Goal: Information Seeking & Learning: Learn about a topic

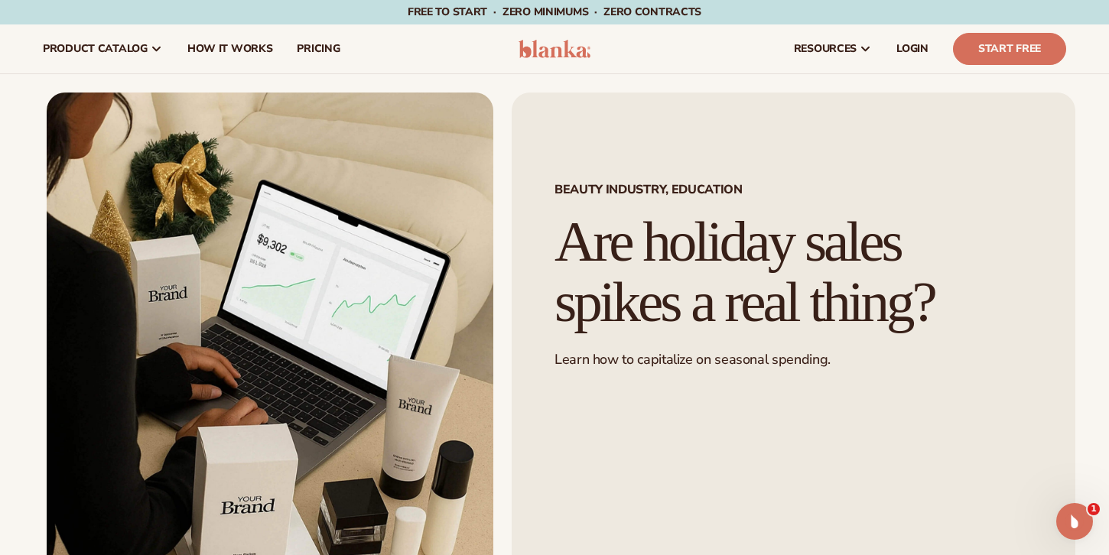
click at [548, 53] on img at bounding box center [555, 49] width 73 height 18
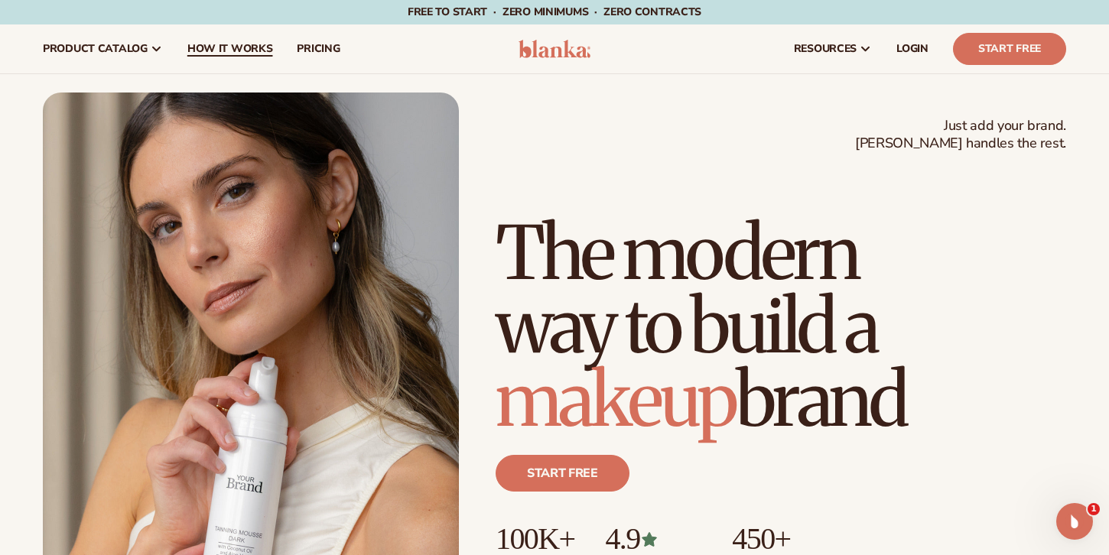
click at [228, 47] on span "How It Works" at bounding box center [230, 49] width 86 height 12
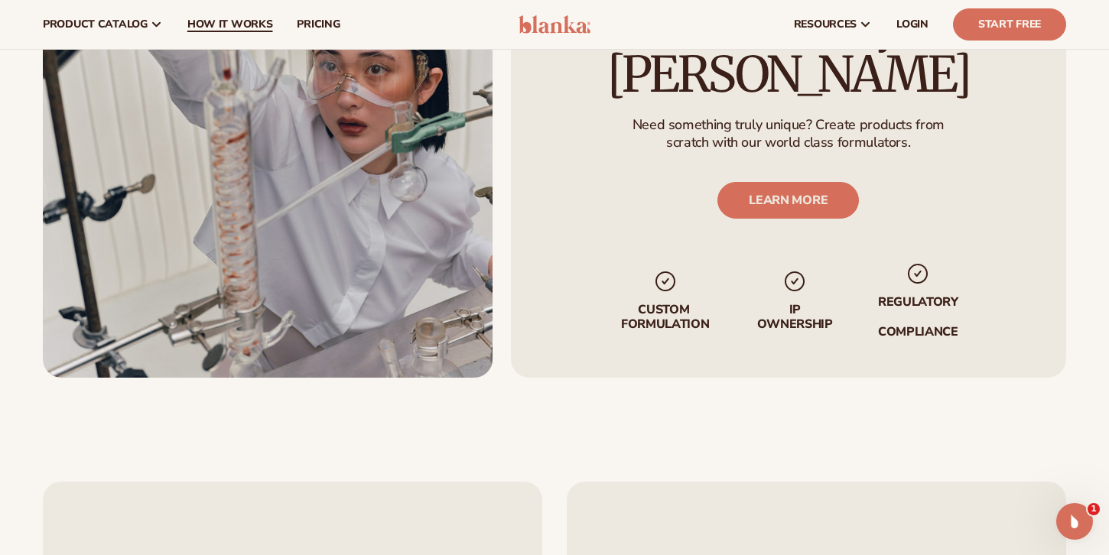
scroll to position [2608, 0]
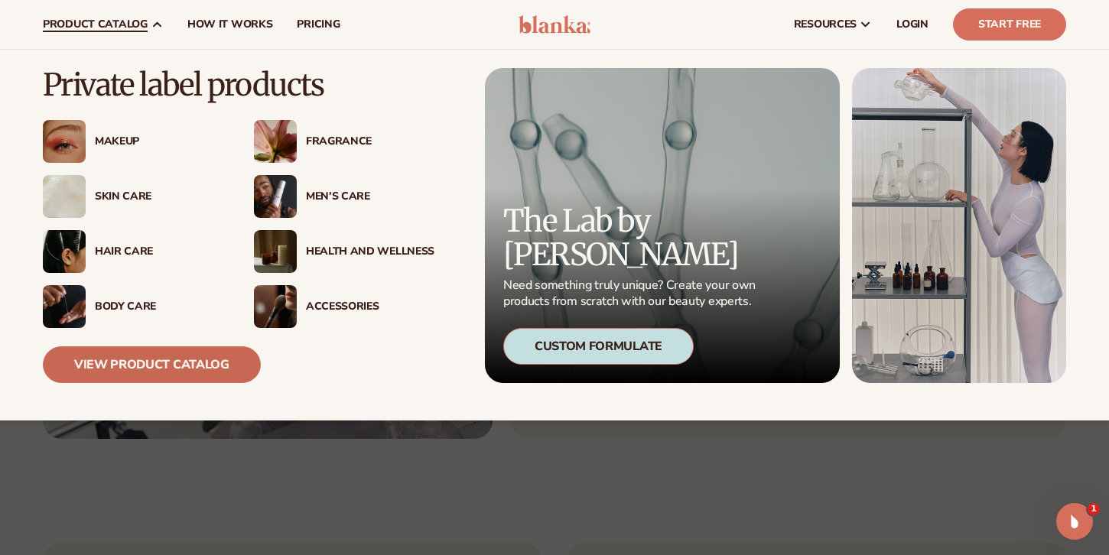
click at [171, 361] on link "View Product Catalog" at bounding box center [152, 365] width 218 height 37
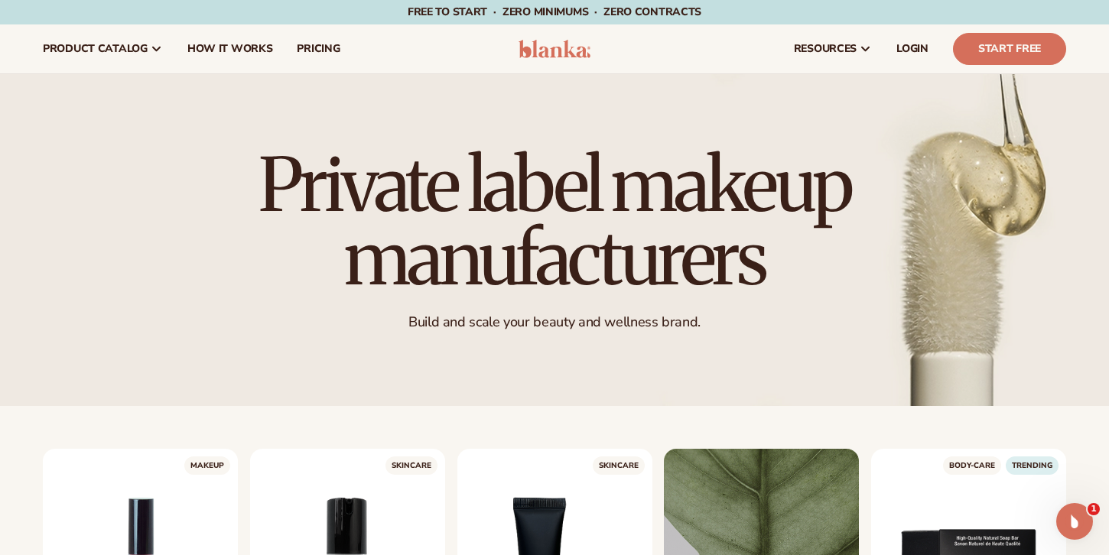
click at [549, 54] on img at bounding box center [555, 49] width 73 height 18
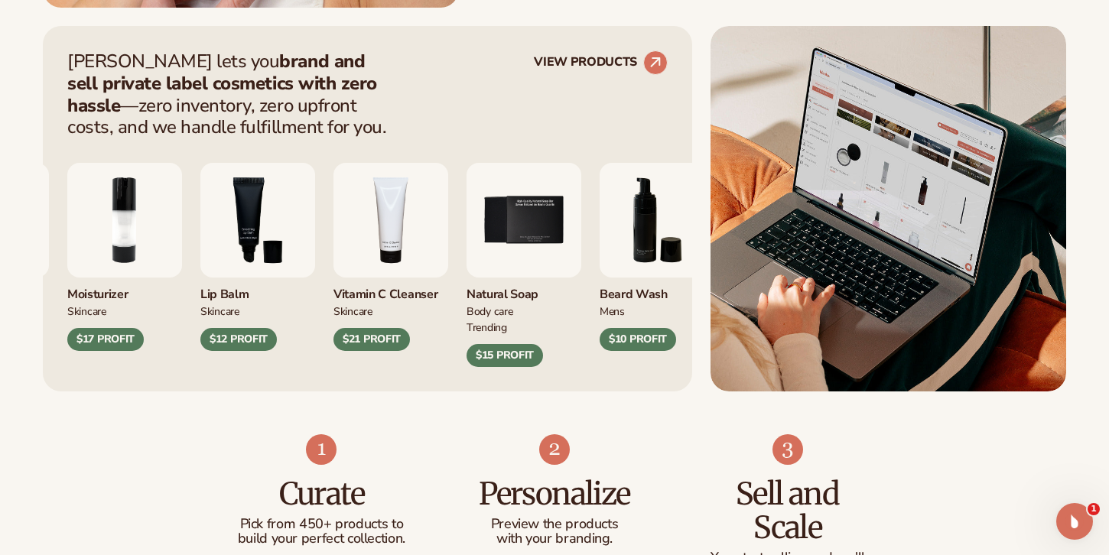
scroll to position [612, 0]
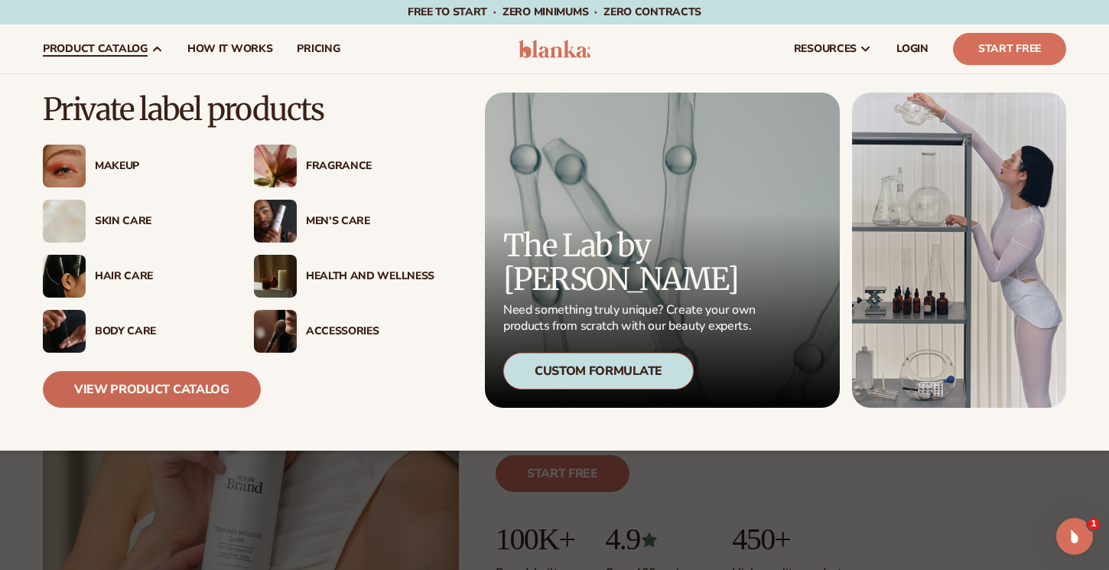
click at [154, 392] on link "View Product Catalog" at bounding box center [152, 389] width 218 height 37
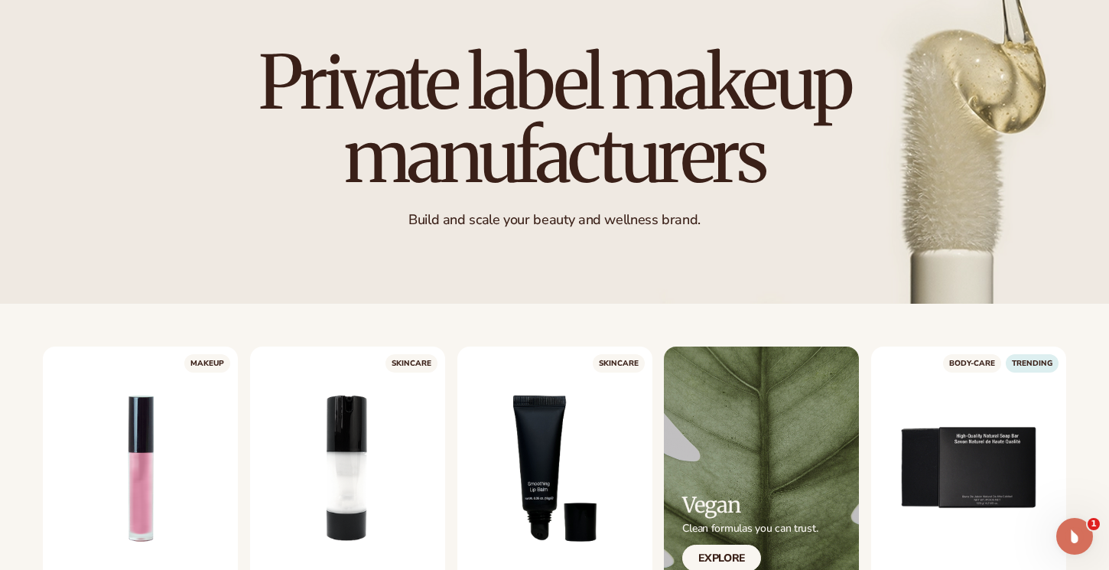
scroll to position [129, 0]
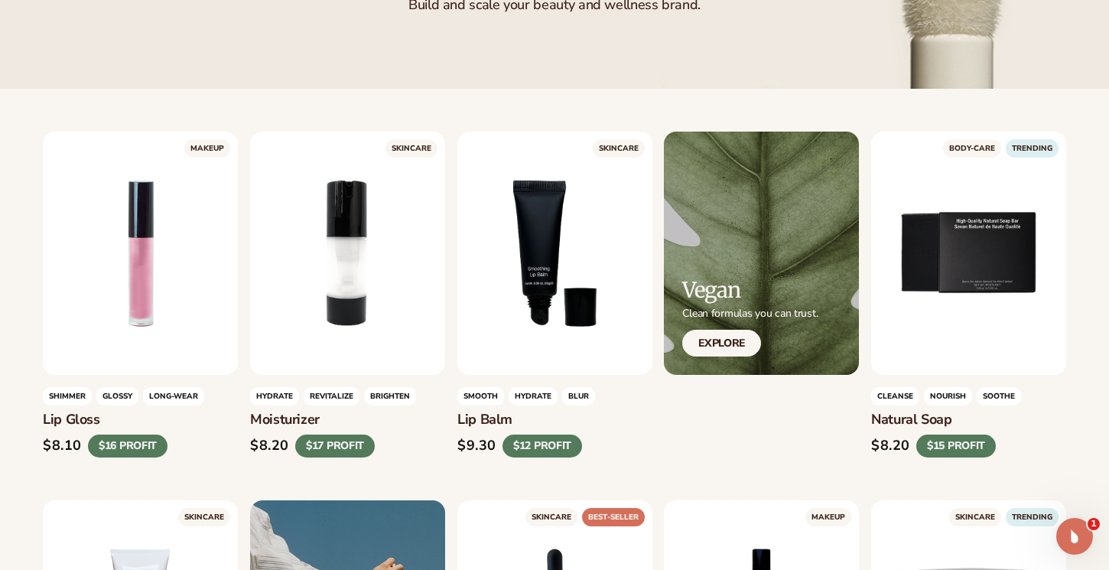
scroll to position [341, 0]
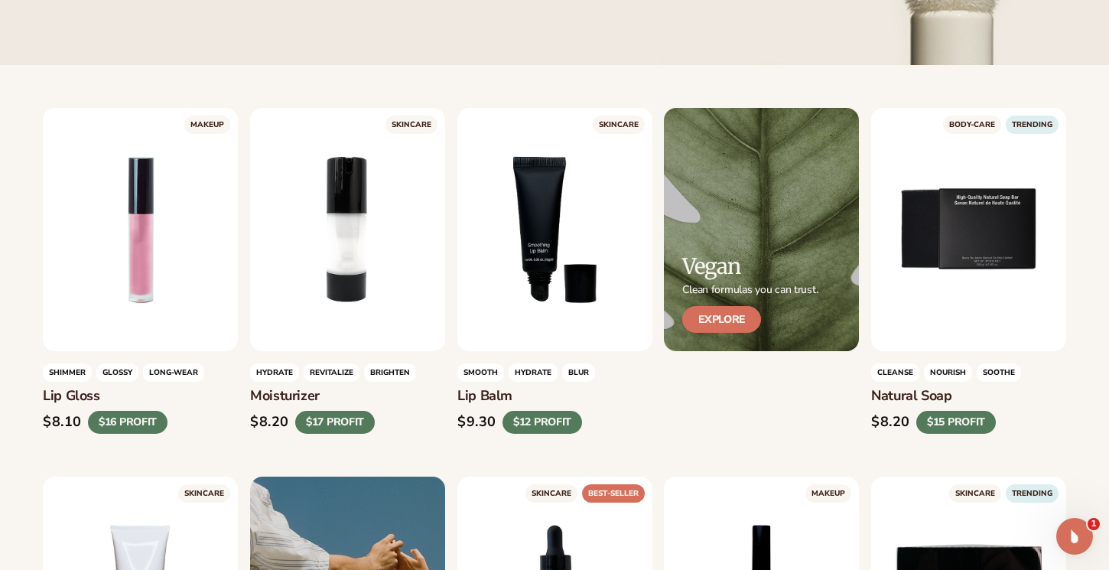
click at [732, 314] on link "Explore" at bounding box center [721, 319] width 79 height 27
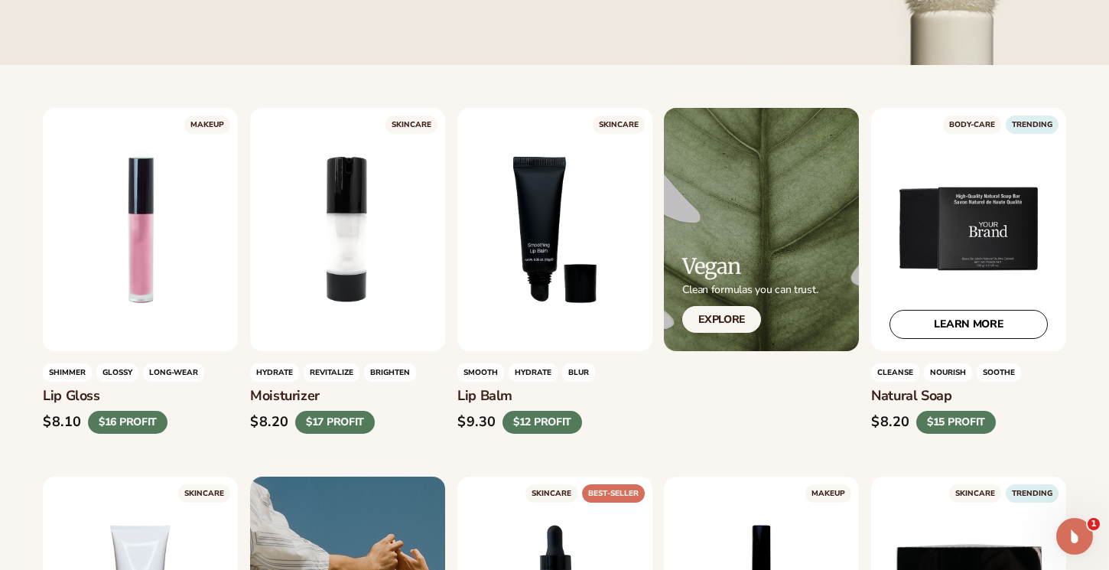
click at [979, 275] on div "LEARN MORE" at bounding box center [968, 229] width 195 height 243
click at [972, 329] on link "LEARN MORE" at bounding box center [969, 324] width 158 height 29
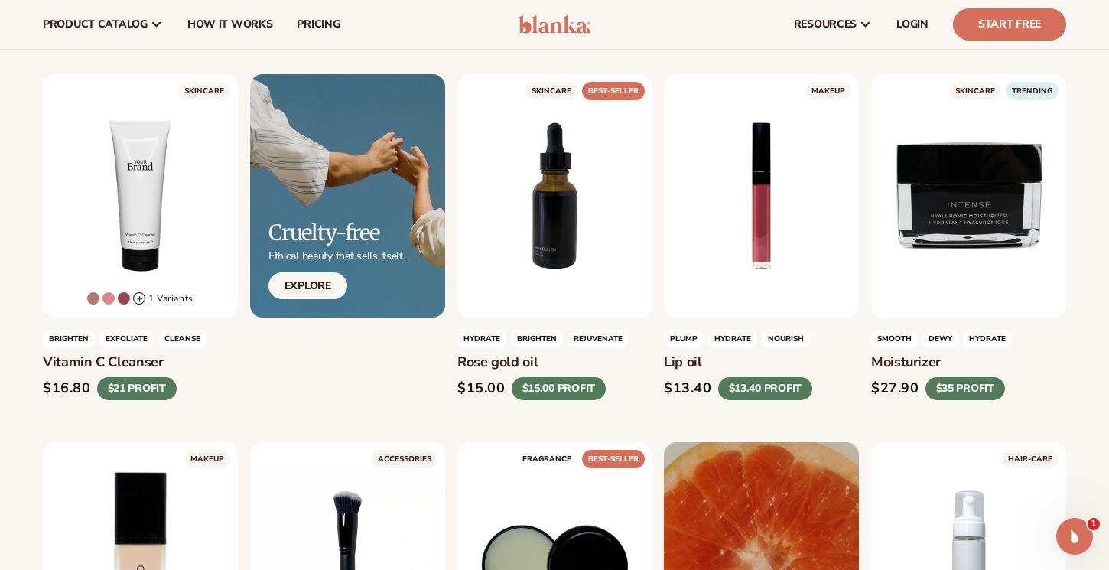
scroll to position [741, 0]
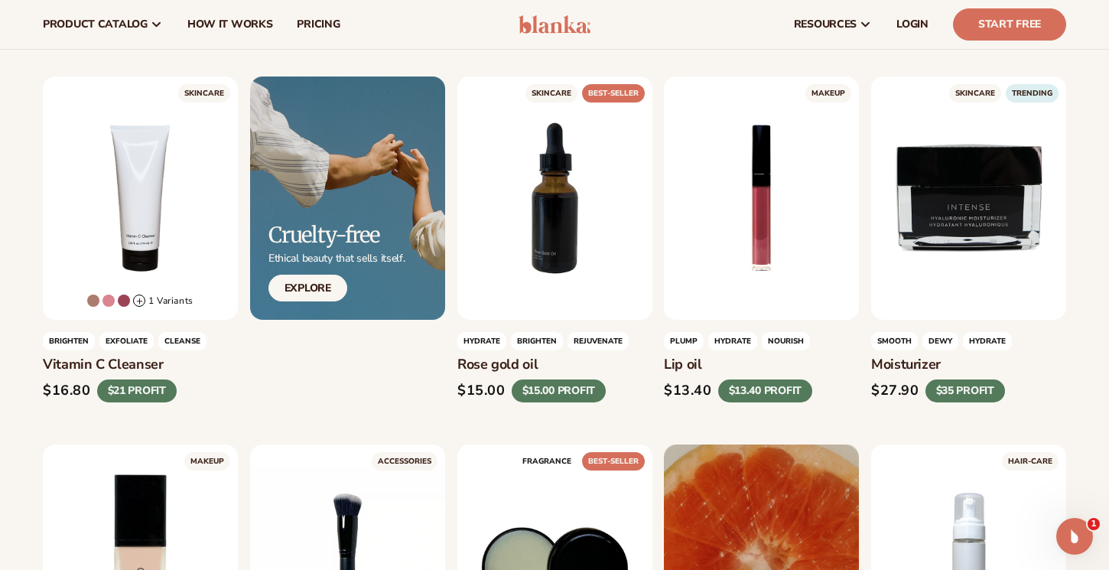
click at [614, 385] on div "$15.00 $15.00 PROFIT" at bounding box center [555, 390] width 195 height 23
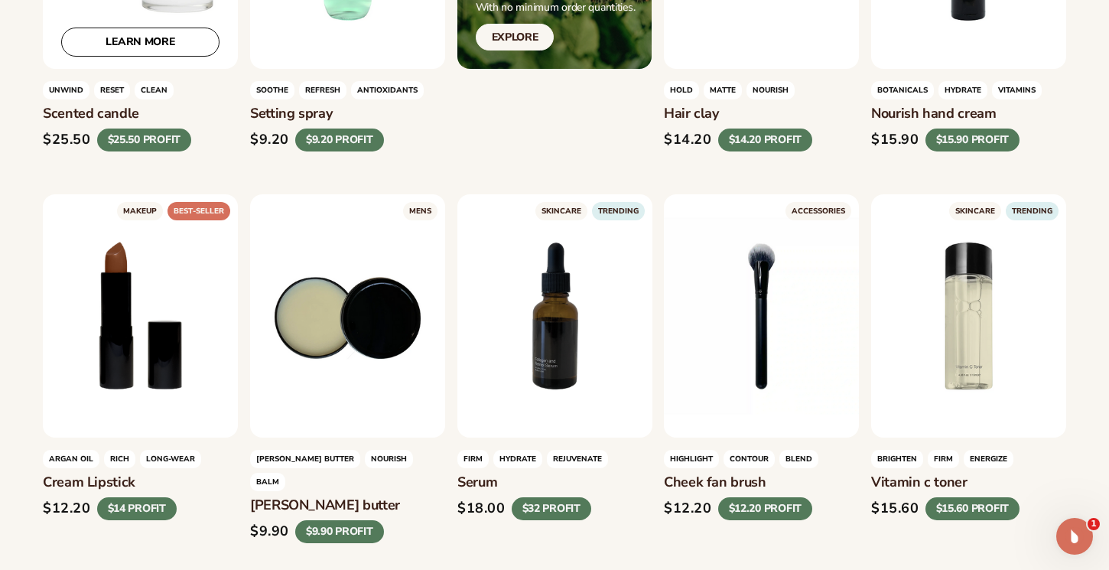
scroll to position [1757, 0]
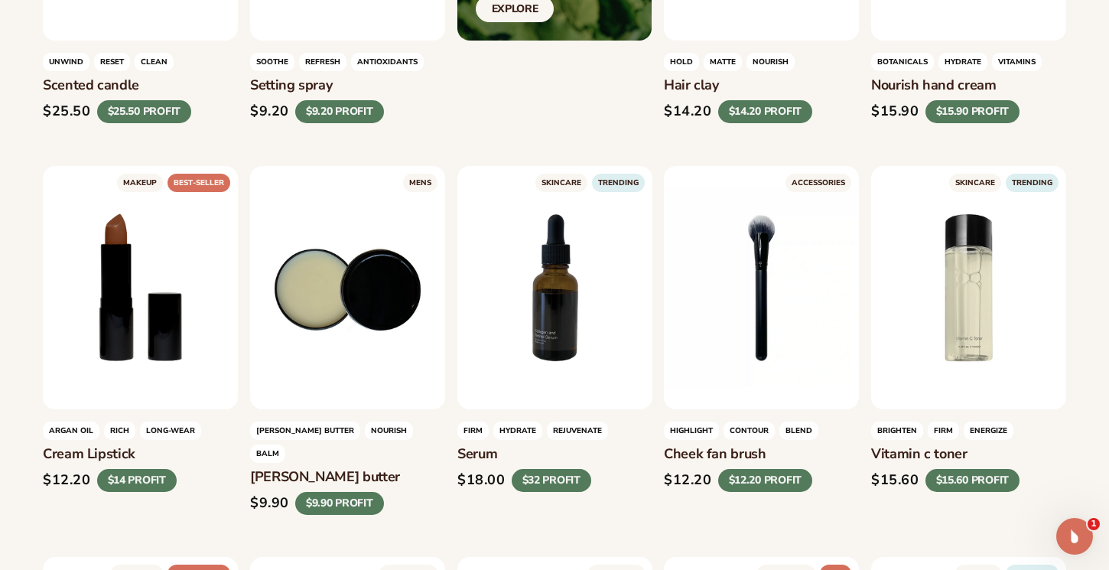
click at [37, 506] on div "MAKEUP" at bounding box center [554, 214] width 1109 height 3130
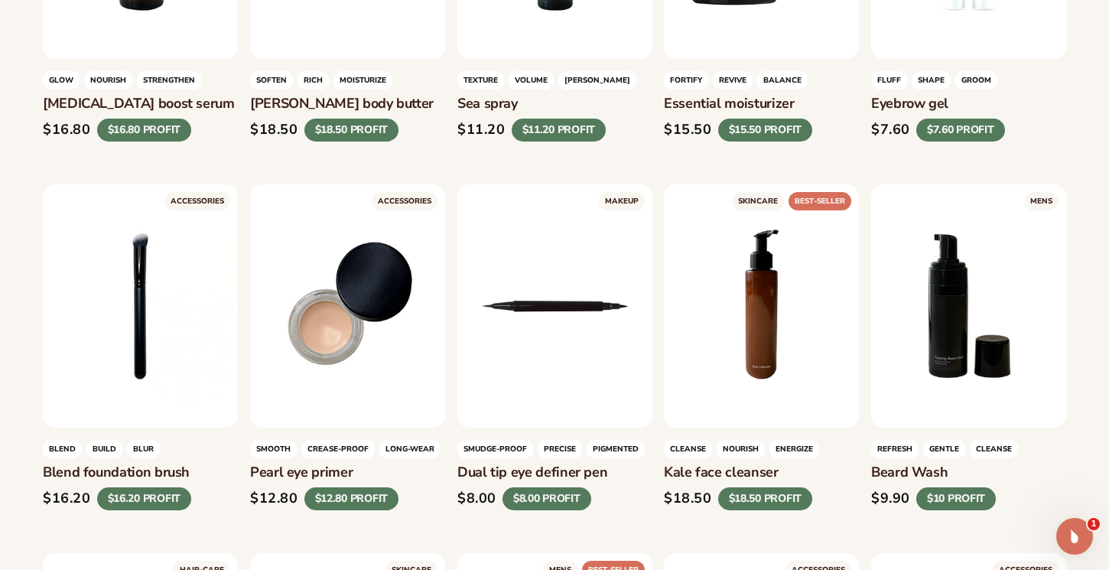
scroll to position [2499, 0]
click at [226, 487] on div "$16.20 $16.20 PROFIT" at bounding box center [140, 498] width 195 height 23
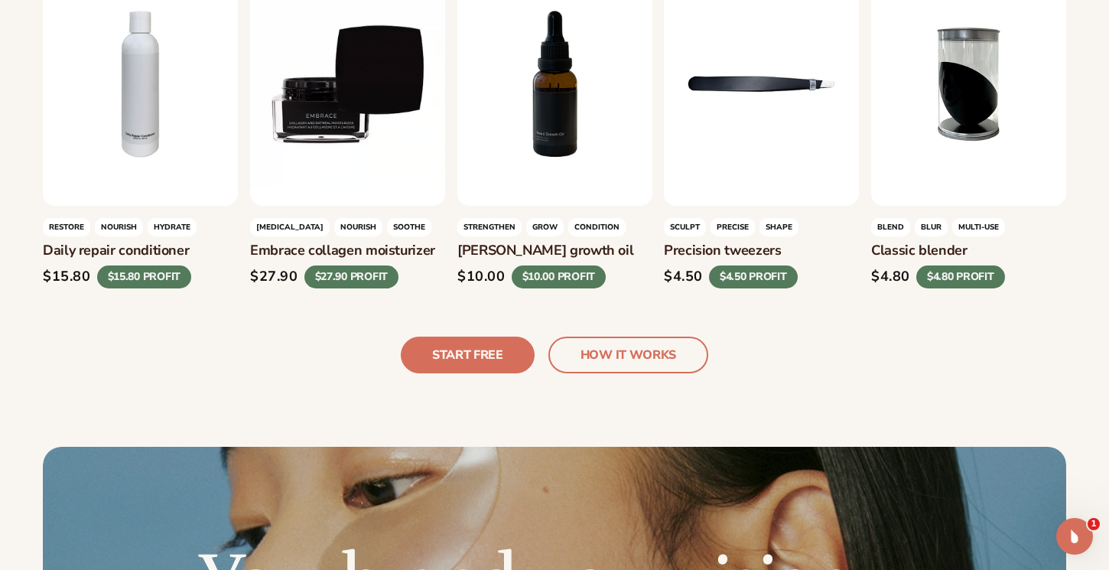
scroll to position [3108, 0]
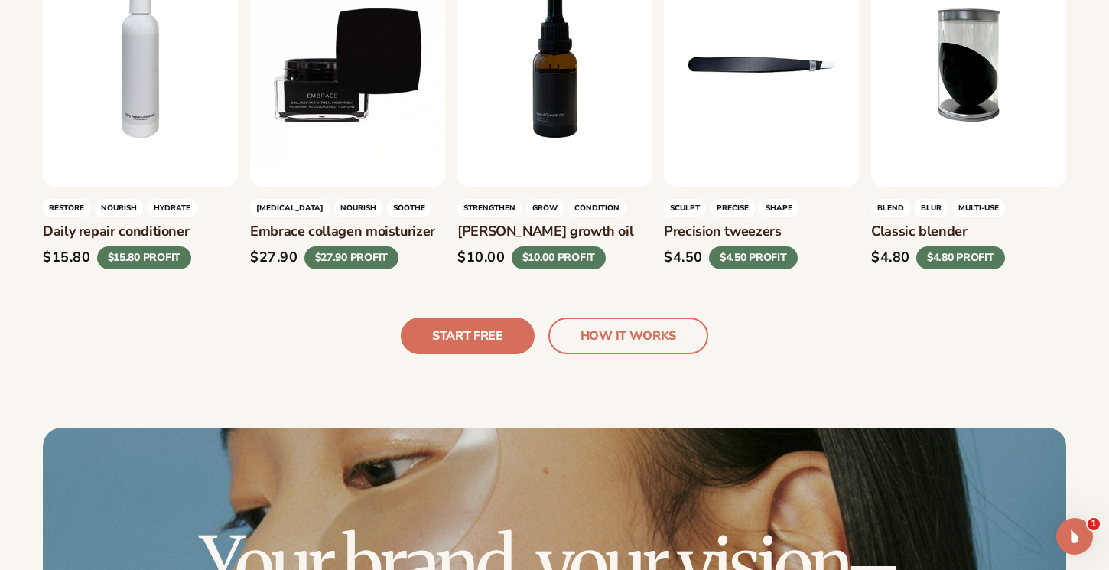
click at [637, 324] on link "HOW IT works" at bounding box center [629, 335] width 160 height 37
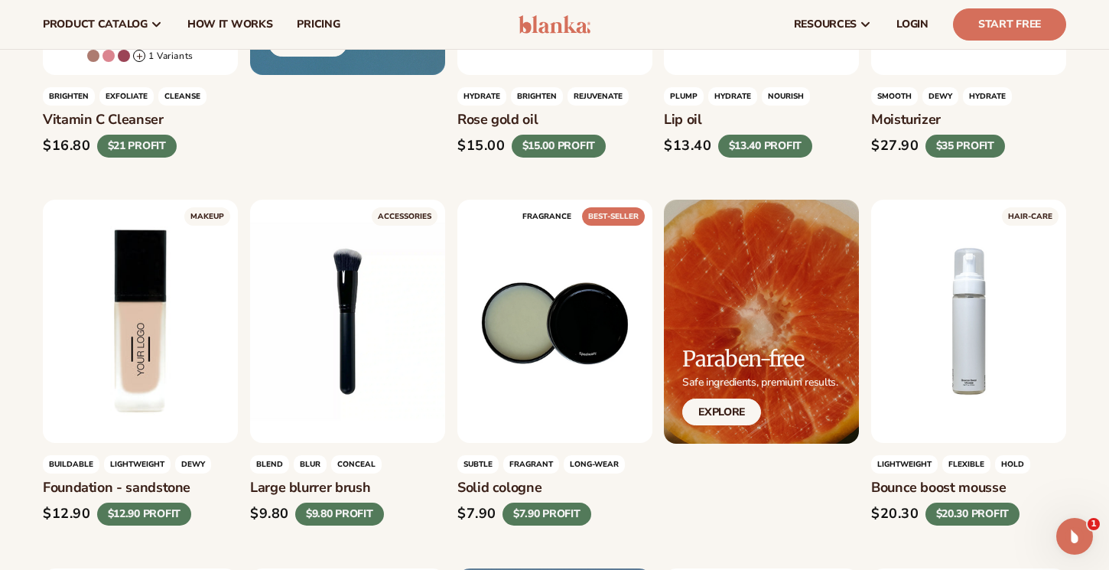
scroll to position [988, 0]
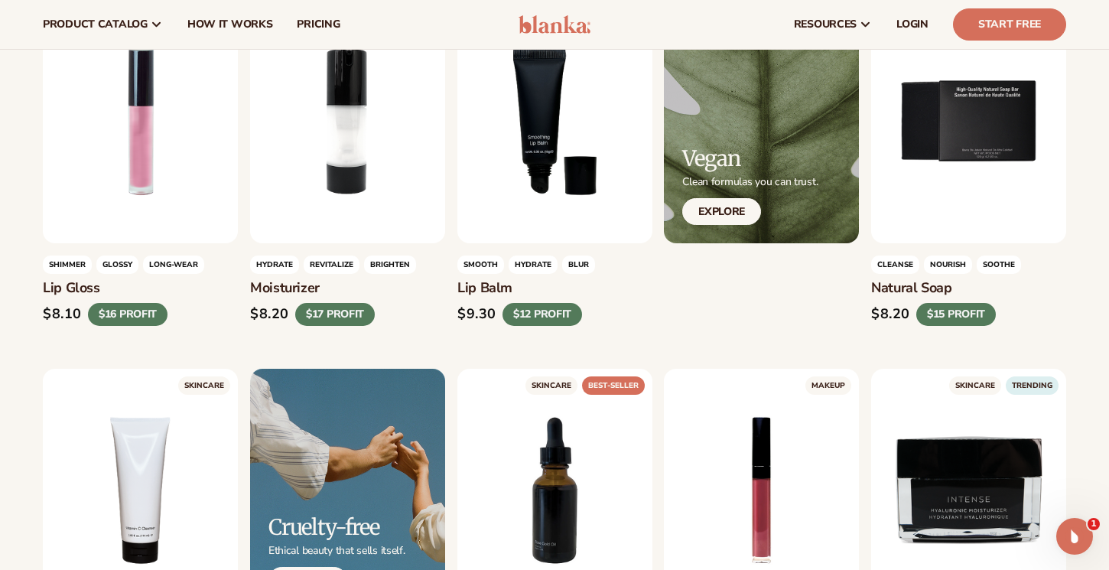
scroll to position [0, 0]
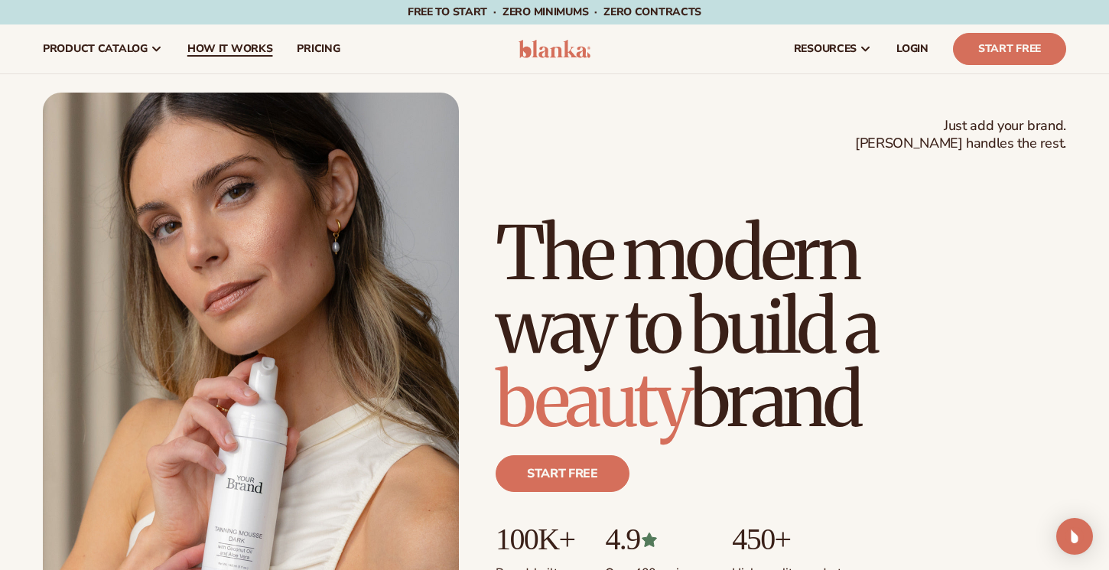
click at [229, 54] on span "How It Works" at bounding box center [230, 49] width 86 height 12
